Goal: Obtain resource: Obtain resource

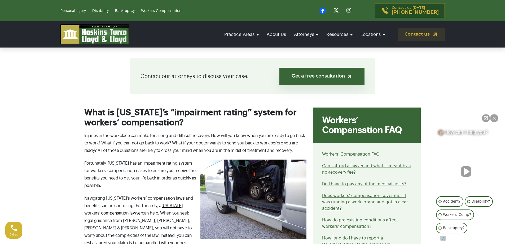
scroll to position [133, 0]
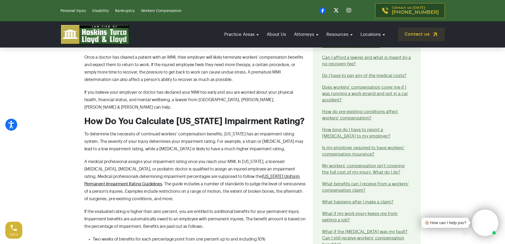
scroll to position [557, 0]
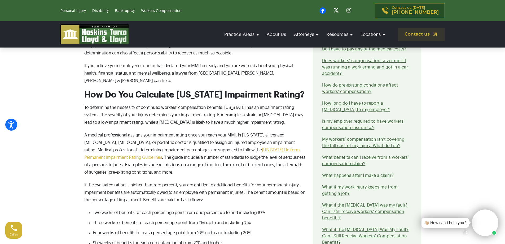
click at [230, 148] on link "[US_STATE] Uniform Permanent Impairment Rating Guidelines" at bounding box center [192, 154] width 216 height 12
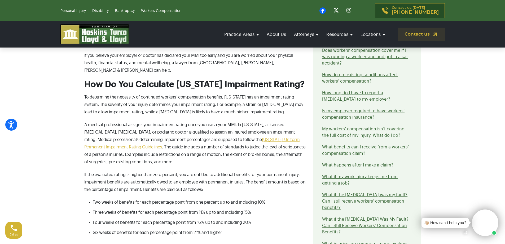
scroll to position [557, 0]
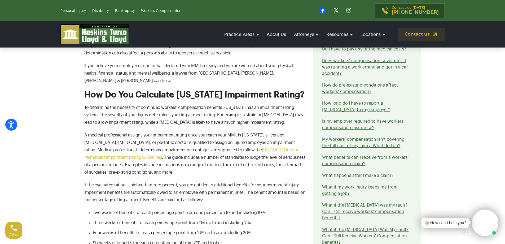
click at [222, 148] on link "[US_STATE] Uniform Permanent Impairment Rating Guidelines" at bounding box center [192, 154] width 216 height 12
